Goal: Check status: Check status

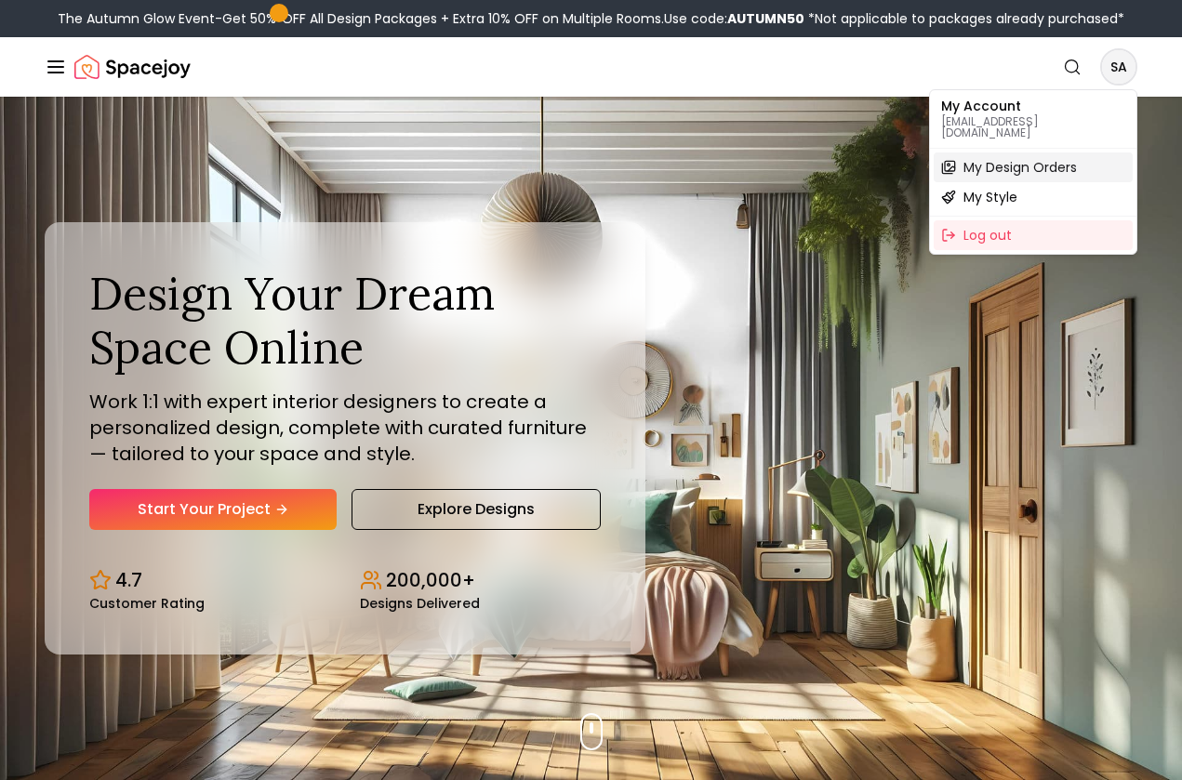
click at [1038, 161] on span "My Design Orders" at bounding box center [1019, 167] width 113 height 19
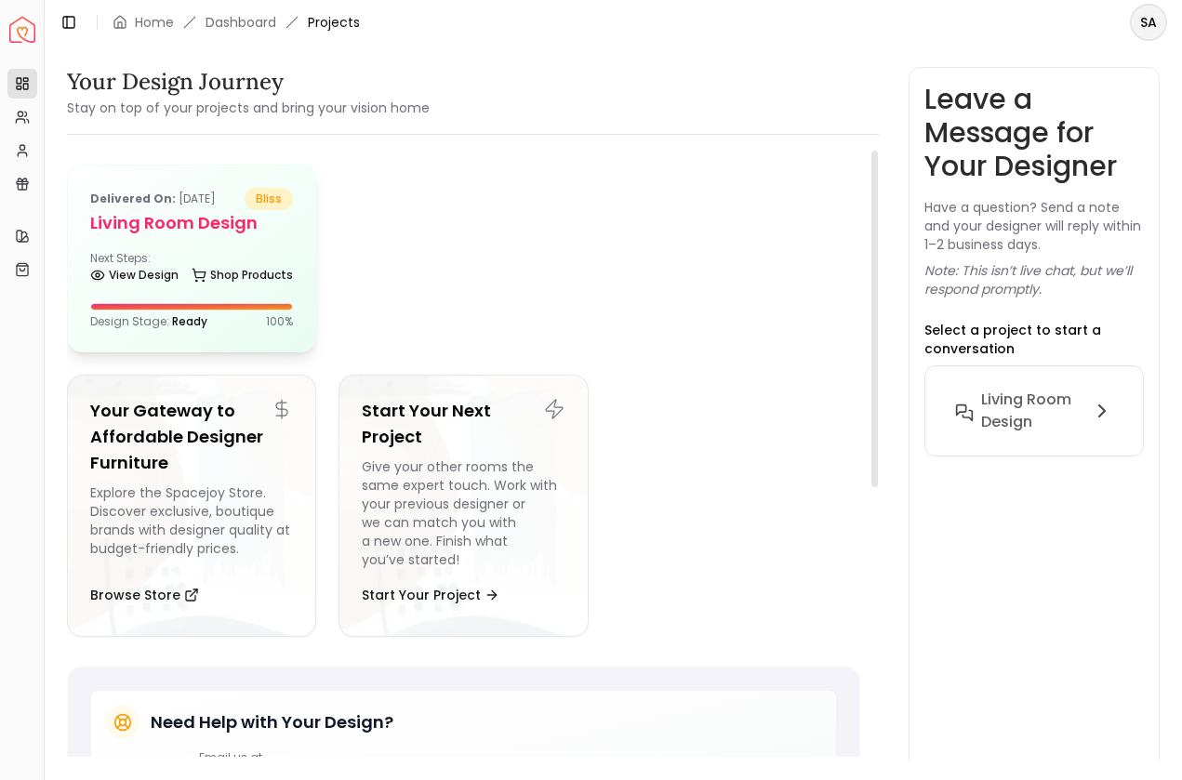
click at [209, 223] on h5 "Living Room design" at bounding box center [191, 223] width 203 height 26
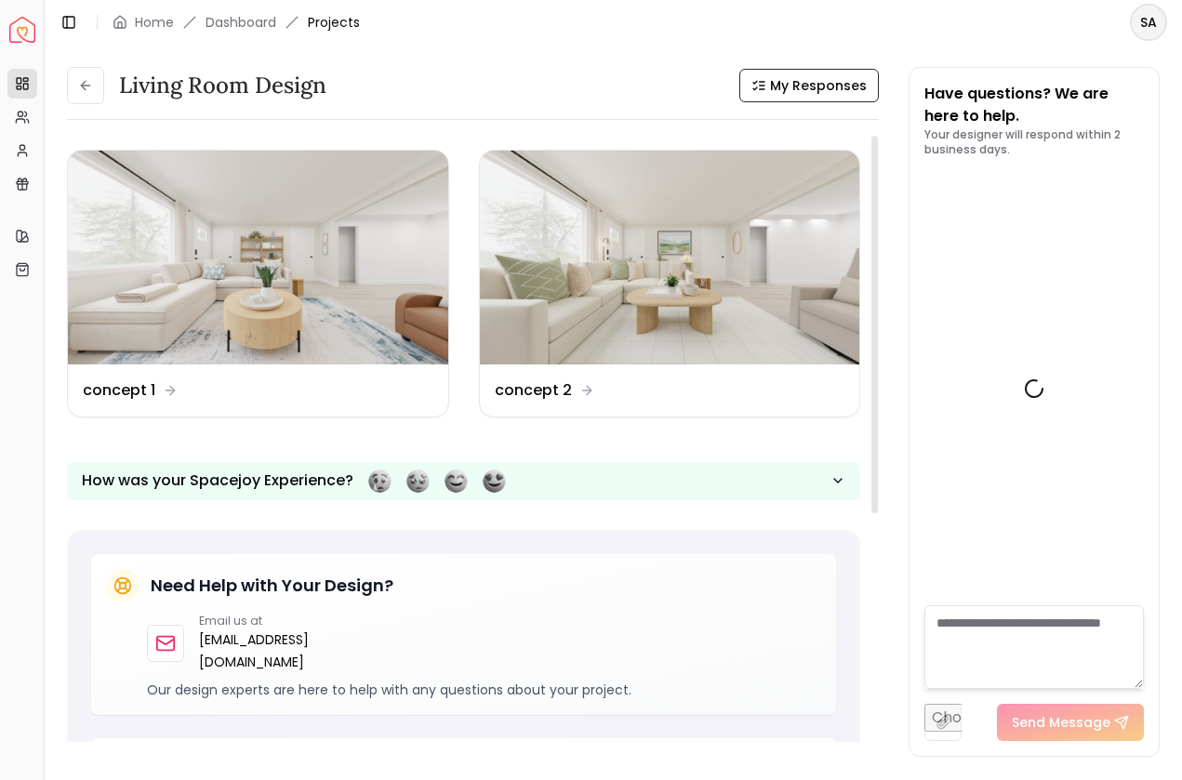
scroll to position [1891, 0]
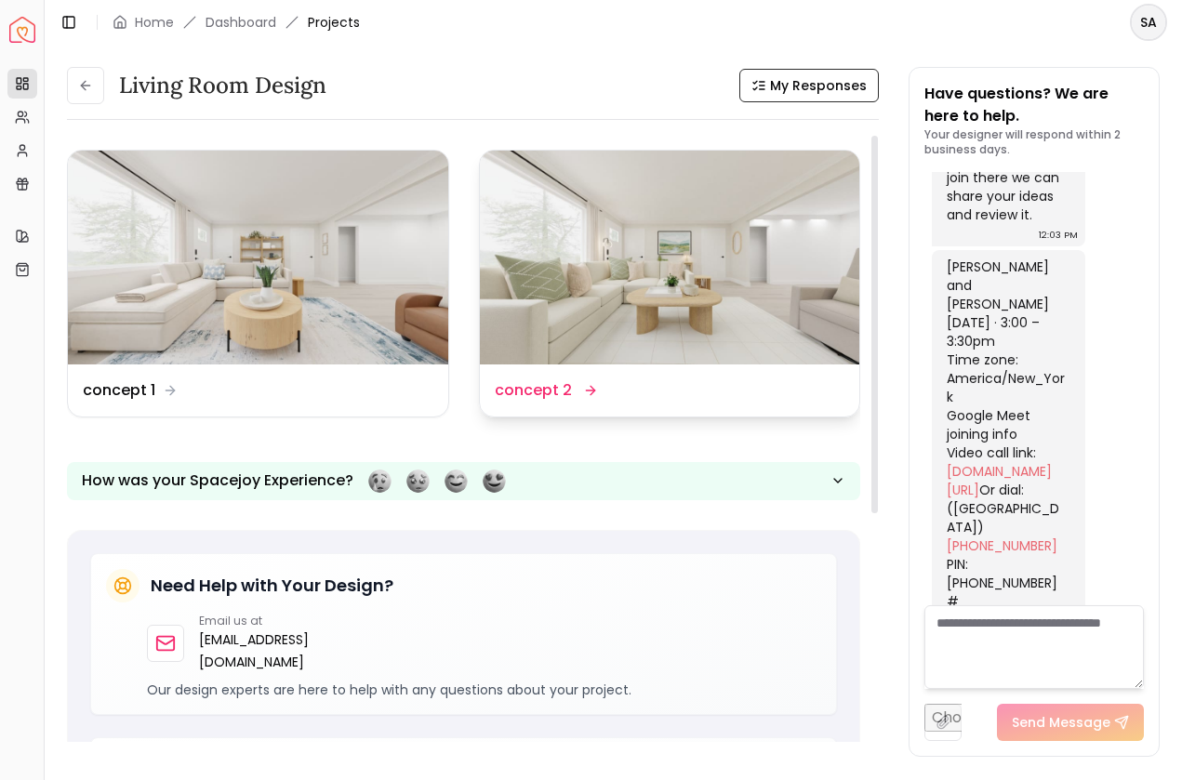
click at [668, 264] on img at bounding box center [670, 258] width 380 height 214
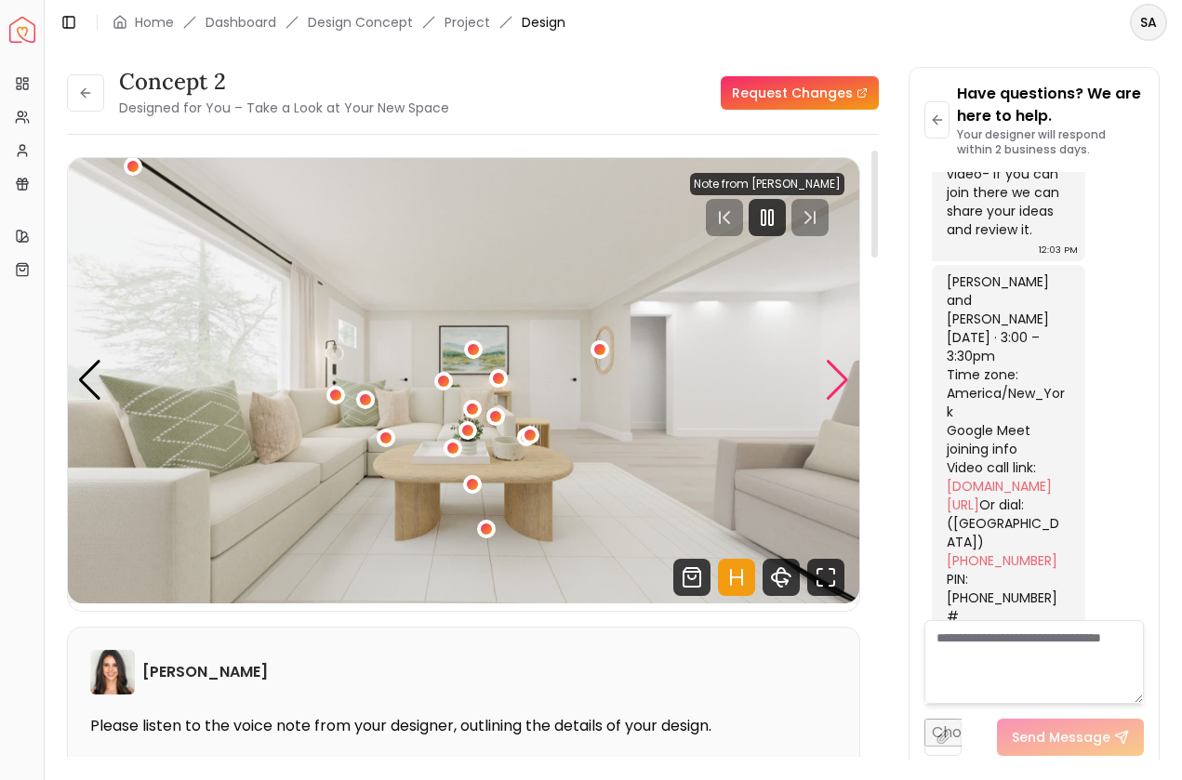
click at [840, 377] on div "Next slide" at bounding box center [837, 380] width 25 height 41
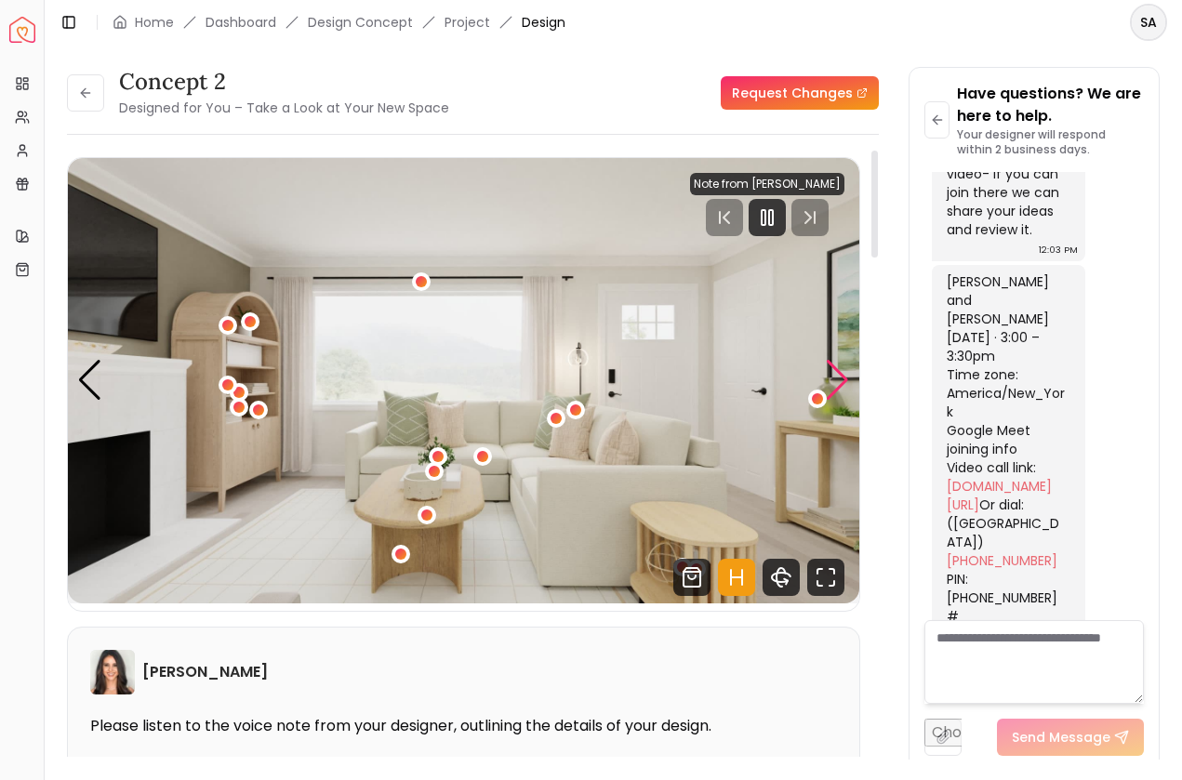
click at [840, 376] on div "Next slide" at bounding box center [837, 380] width 25 height 41
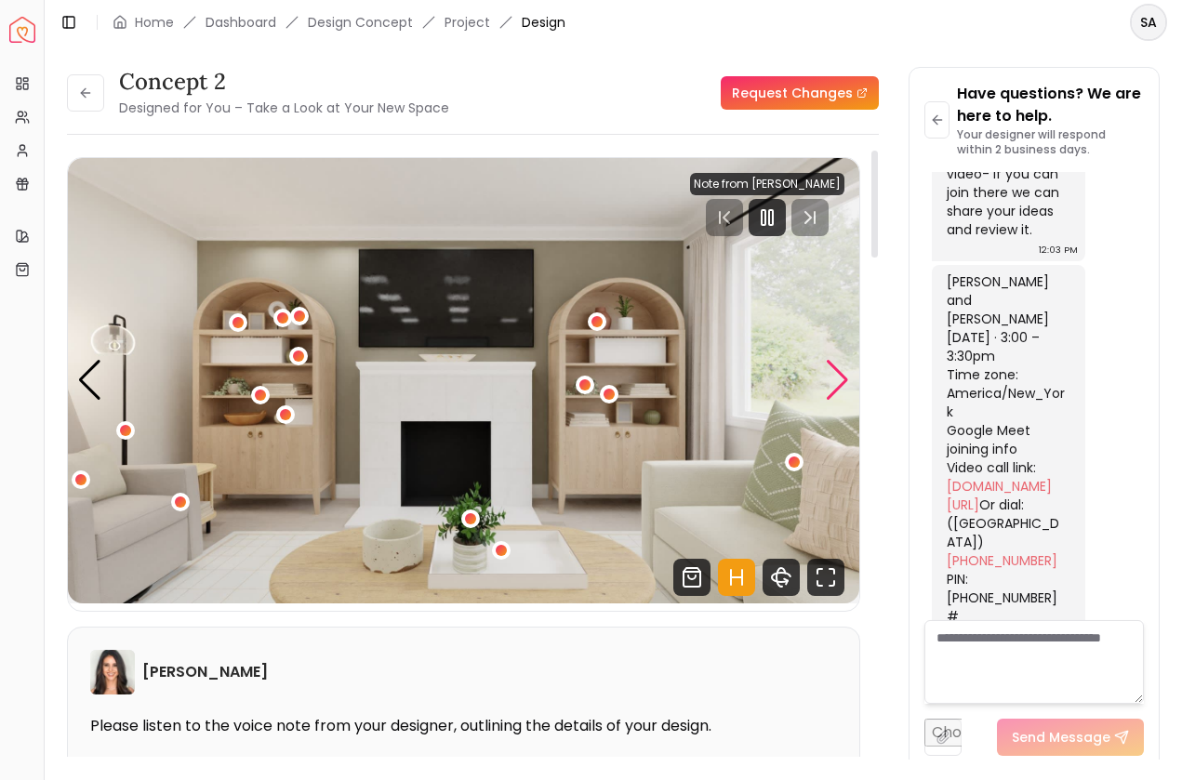
click at [838, 378] on div "Next slide" at bounding box center [837, 380] width 25 height 41
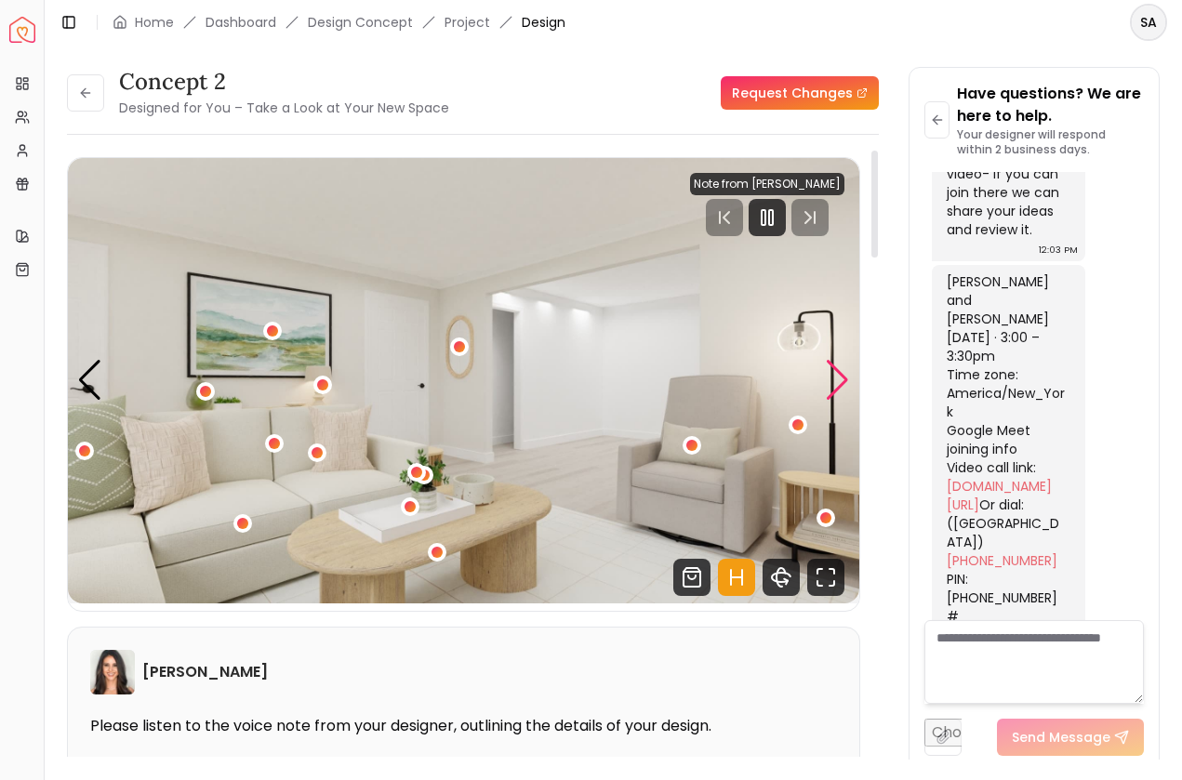
click at [844, 377] on div "Next slide" at bounding box center [837, 380] width 25 height 41
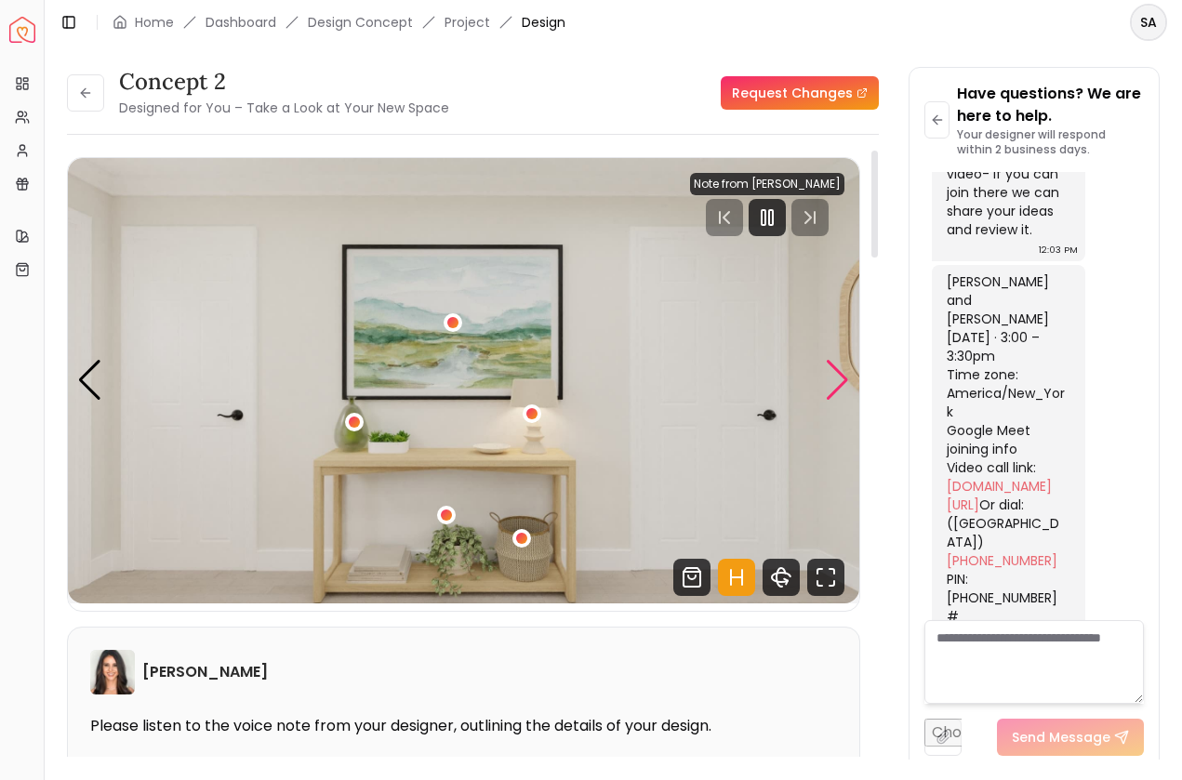
click at [841, 383] on div "Next slide" at bounding box center [837, 380] width 25 height 41
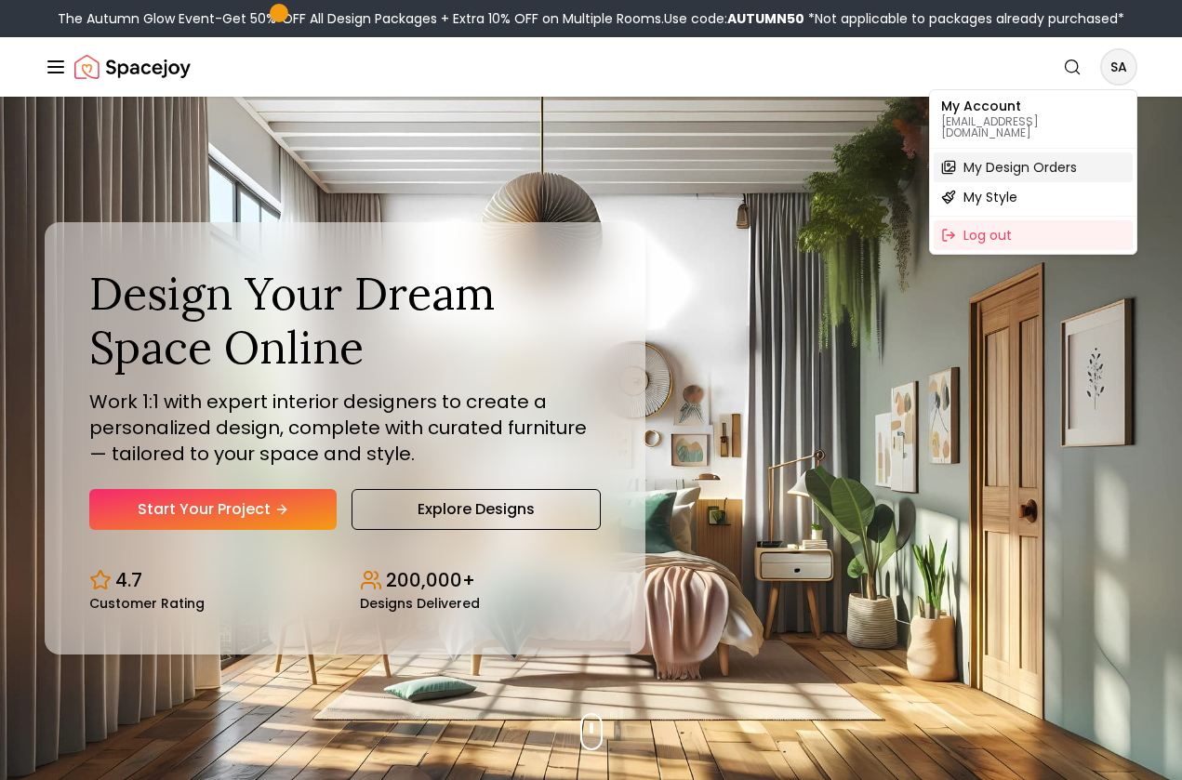
click at [1015, 158] on span "My Design Orders" at bounding box center [1019, 167] width 113 height 19
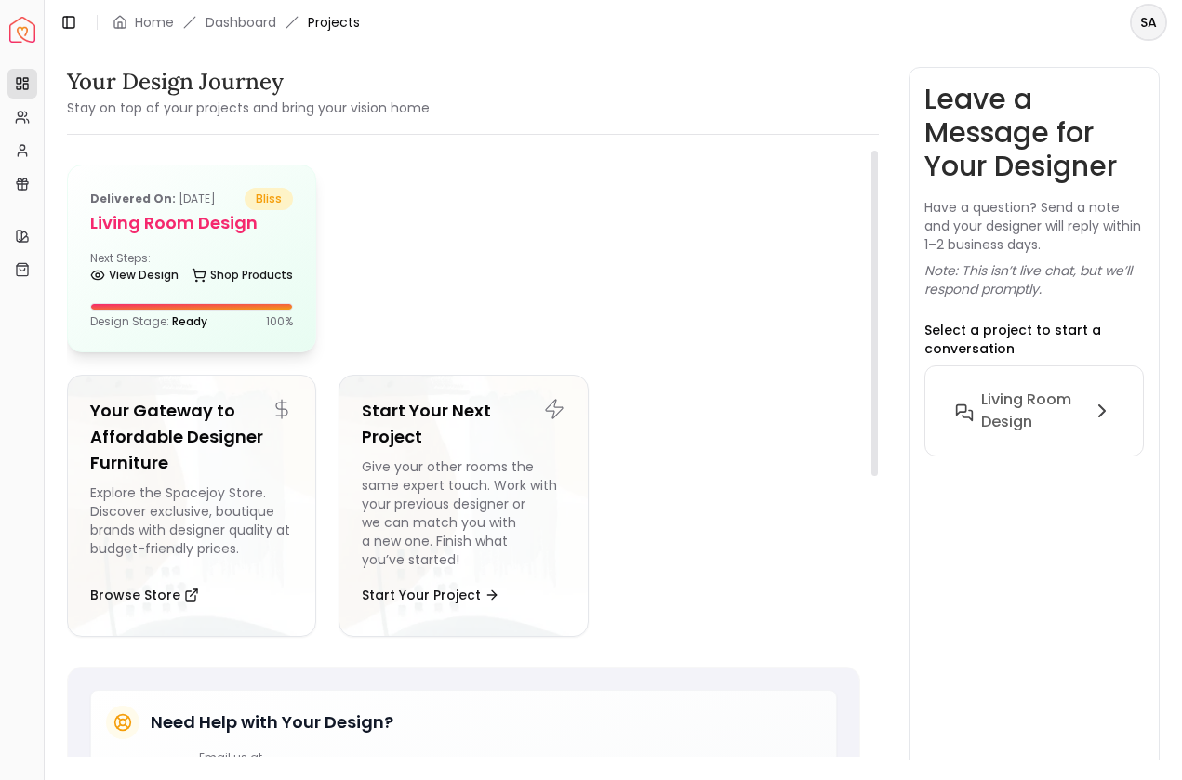
click at [236, 249] on div "Delivered on: [DATE] bliss Living Room design Next Steps: View Design Shop Prod…" at bounding box center [191, 258] width 247 height 186
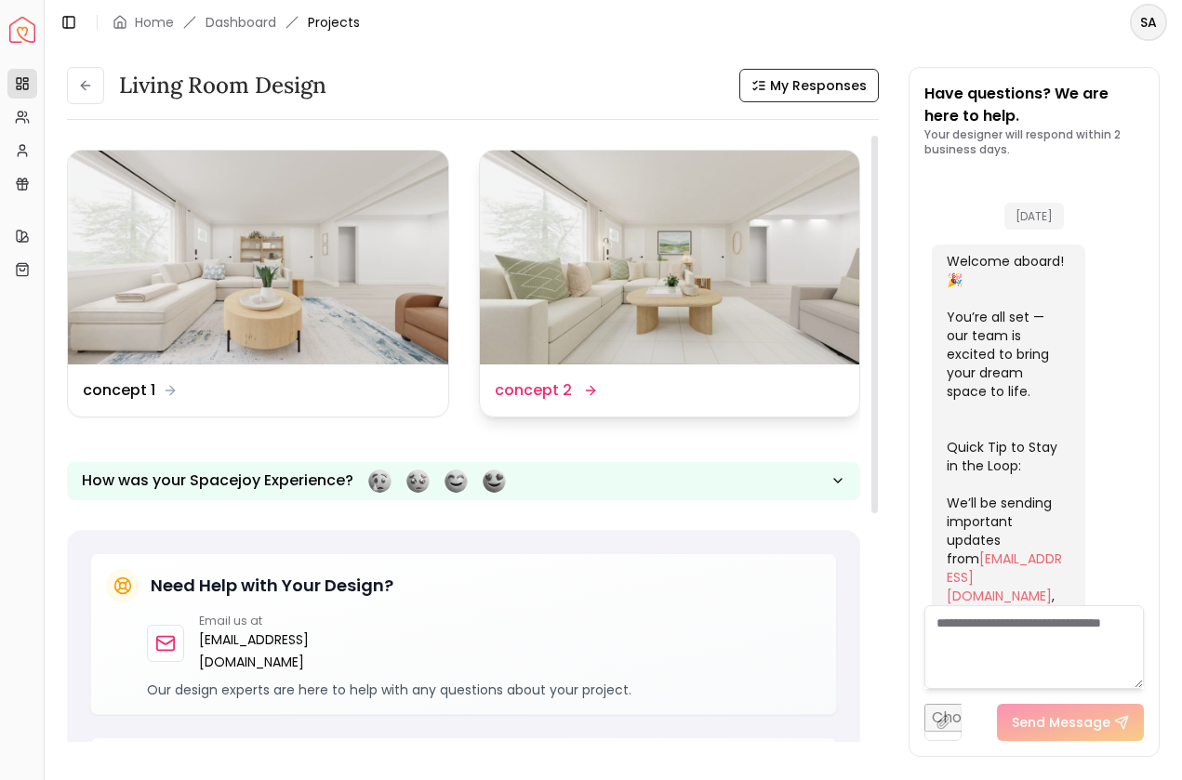
scroll to position [1891, 0]
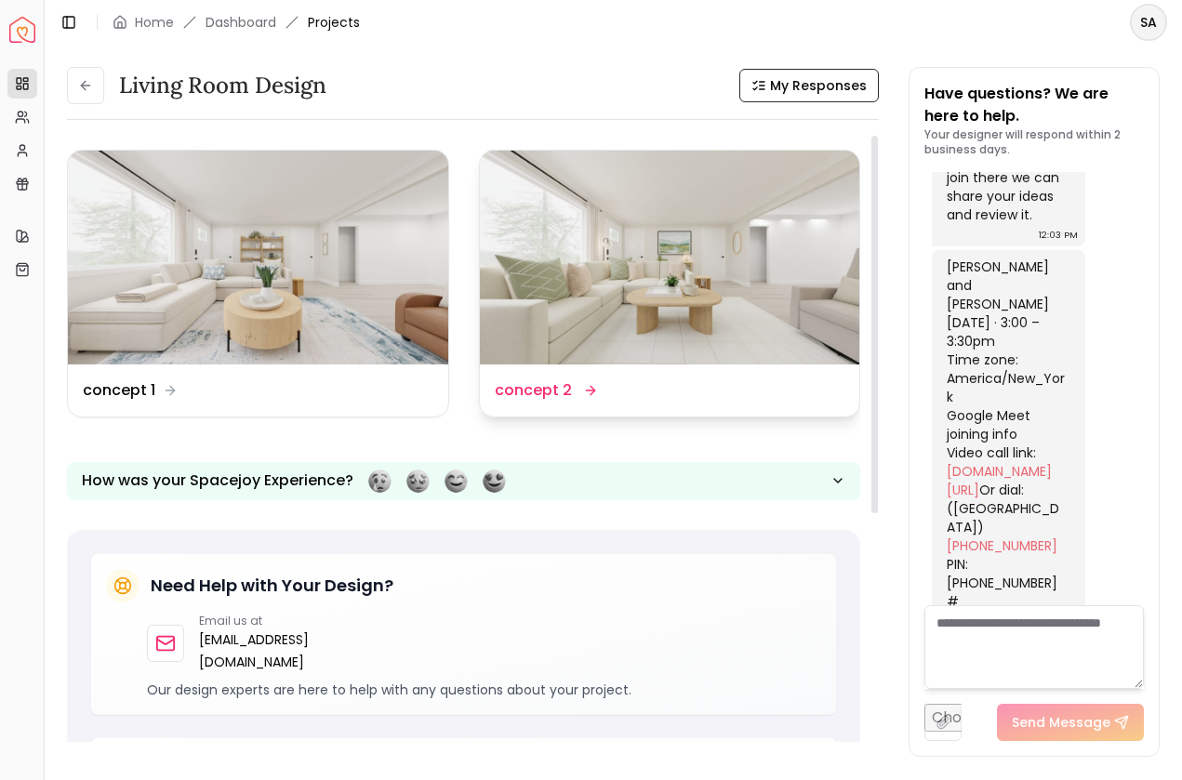
click at [626, 279] on img at bounding box center [670, 258] width 380 height 214
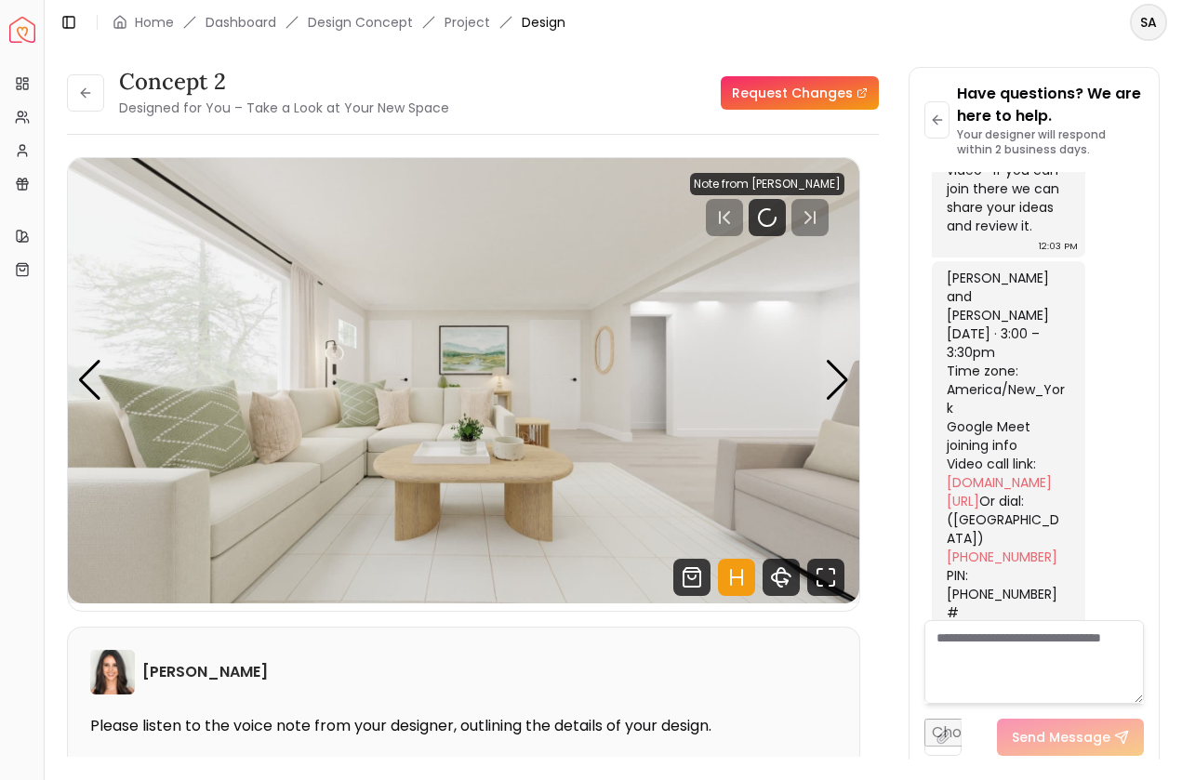
scroll to position [1876, 0]
